Goal: Task Accomplishment & Management: Manage account settings

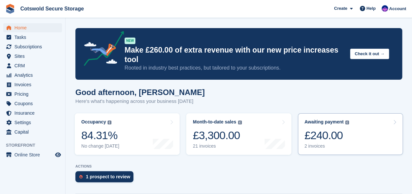
click at [317, 129] on div "£240.00" at bounding box center [326, 135] width 45 height 13
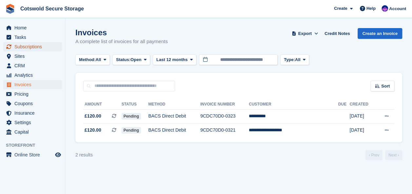
click at [22, 46] on span "Subscriptions" at bounding box center [33, 46] width 39 height 9
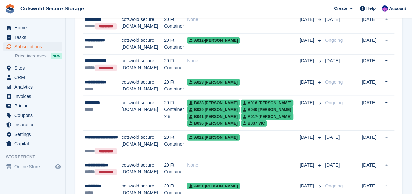
scroll to position [747, 0]
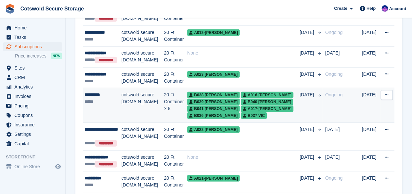
click at [384, 93] on icon at bounding box center [386, 95] width 4 height 4
click at [135, 94] on td "cotswold secure [DOMAIN_NAME]" at bounding box center [142, 105] width 43 height 35
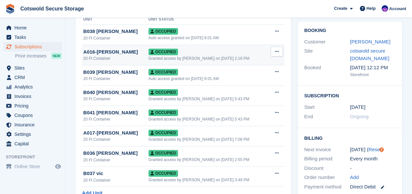
scroll to position [53, 0]
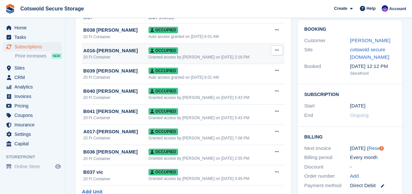
click at [276, 49] on icon at bounding box center [277, 50] width 4 height 4
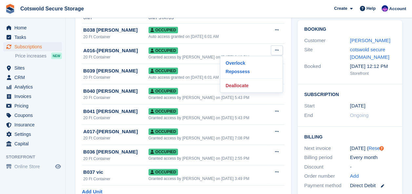
click at [229, 7] on span "Cotswold Secure Storage Create Subscription Invoice Contact Deal Discount Page …" at bounding box center [206, 9] width 412 height 18
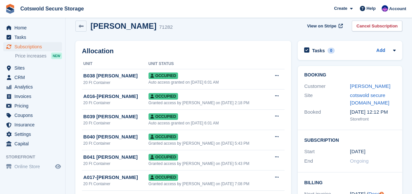
scroll to position [0, 0]
